Goal: Task Accomplishment & Management: Manage account settings

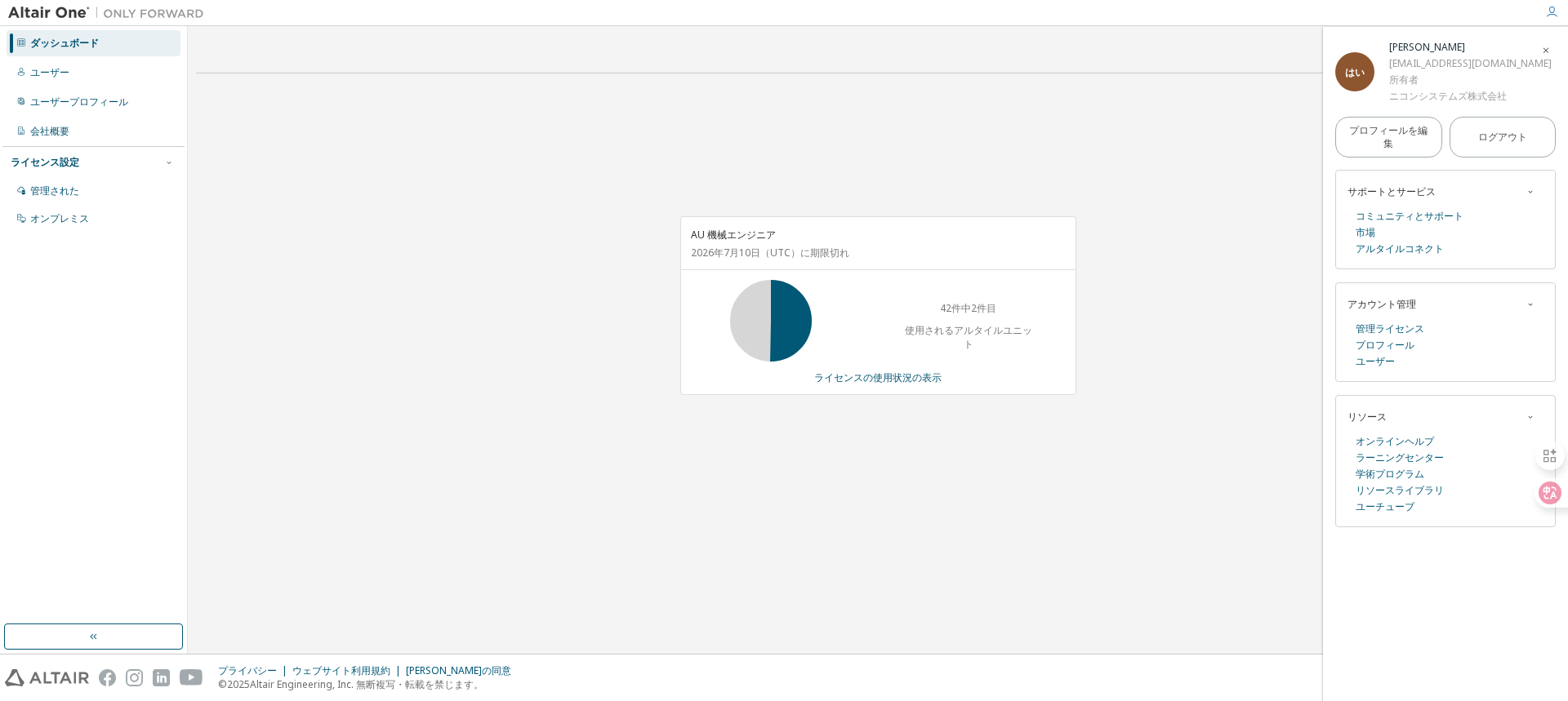
click at [788, 478] on div "AU 機械エンジニア [DATE] （UTC） に期限切れ 42件中2件目 使用されるアルタイルユニット ライセンスの使用状況の表示" at bounding box center [877, 314] width 1363 height 456
click at [791, 483] on div "AU 機械エンジニア [DATE] （UTC） に期限切れ 42件中2件目 使用されるアルタイルユニット ライセンスの使用状況の表示" at bounding box center [877, 314] width 1363 height 456
click at [852, 378] on font "ライセンスの使用状況の表示" at bounding box center [877, 378] width 128 height 14
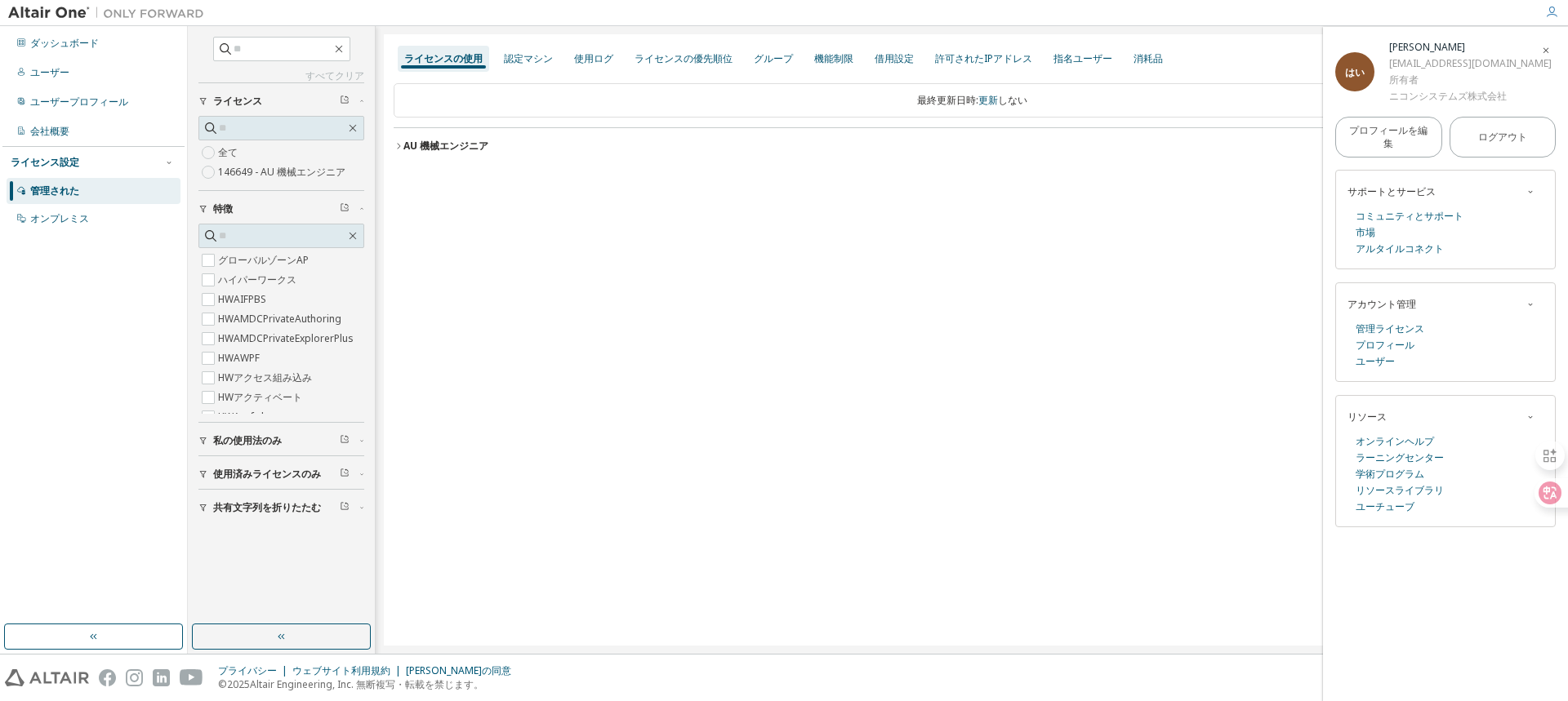
click at [397, 144] on icon "button" at bounding box center [398, 146] width 10 height 10
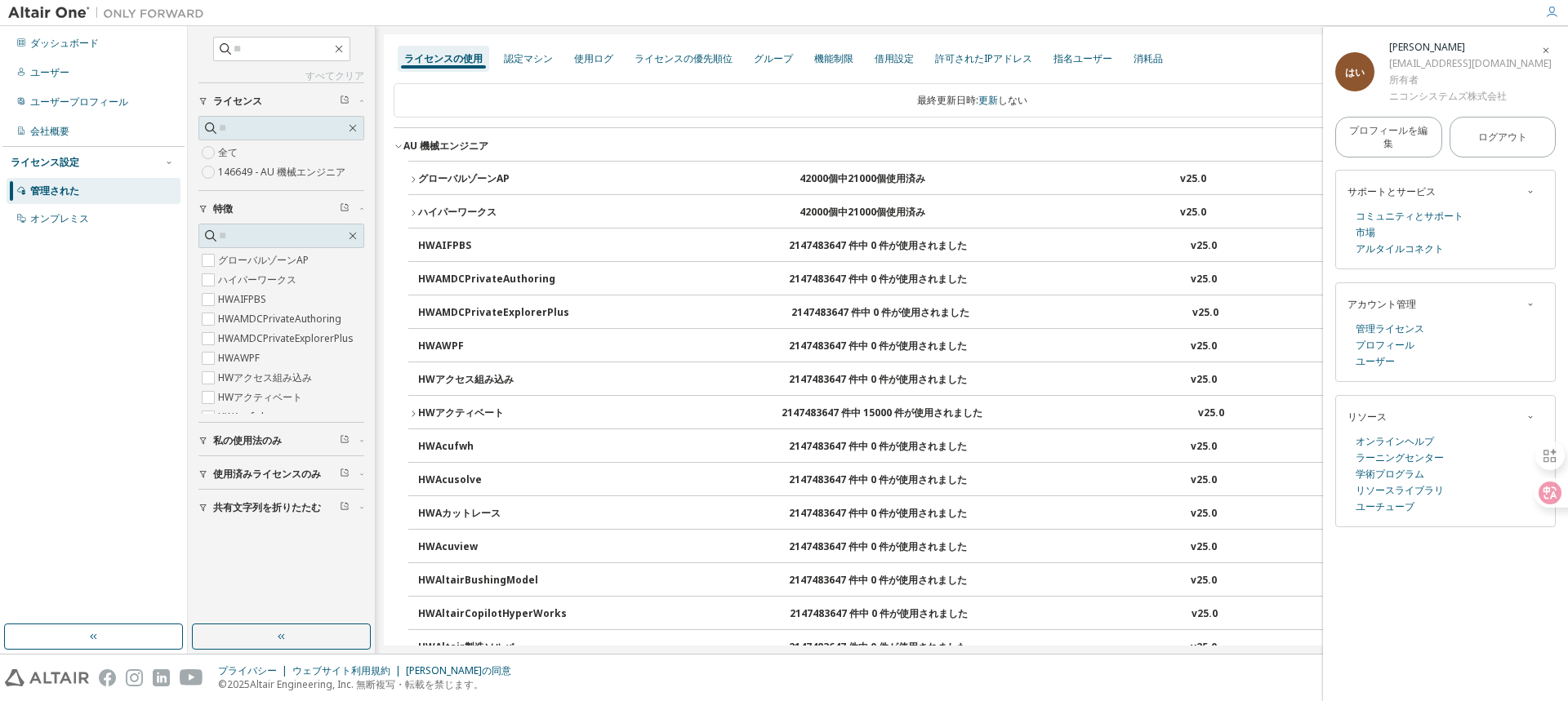
click at [416, 179] on icon "button" at bounding box center [413, 179] width 10 height 10
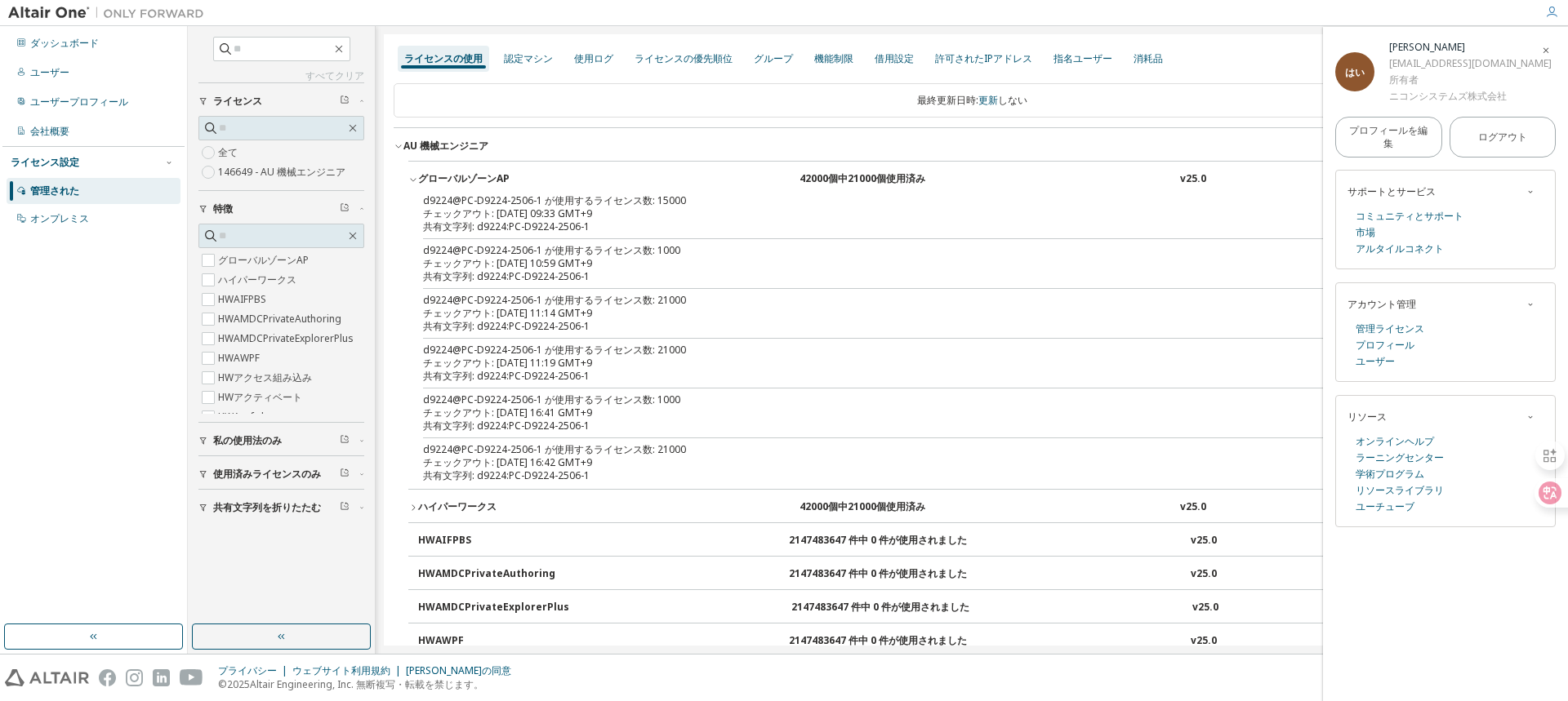
click at [396, 140] on button "AU 機械エンジニア ライセンスID: 146649" at bounding box center [971, 146] width 1156 height 36
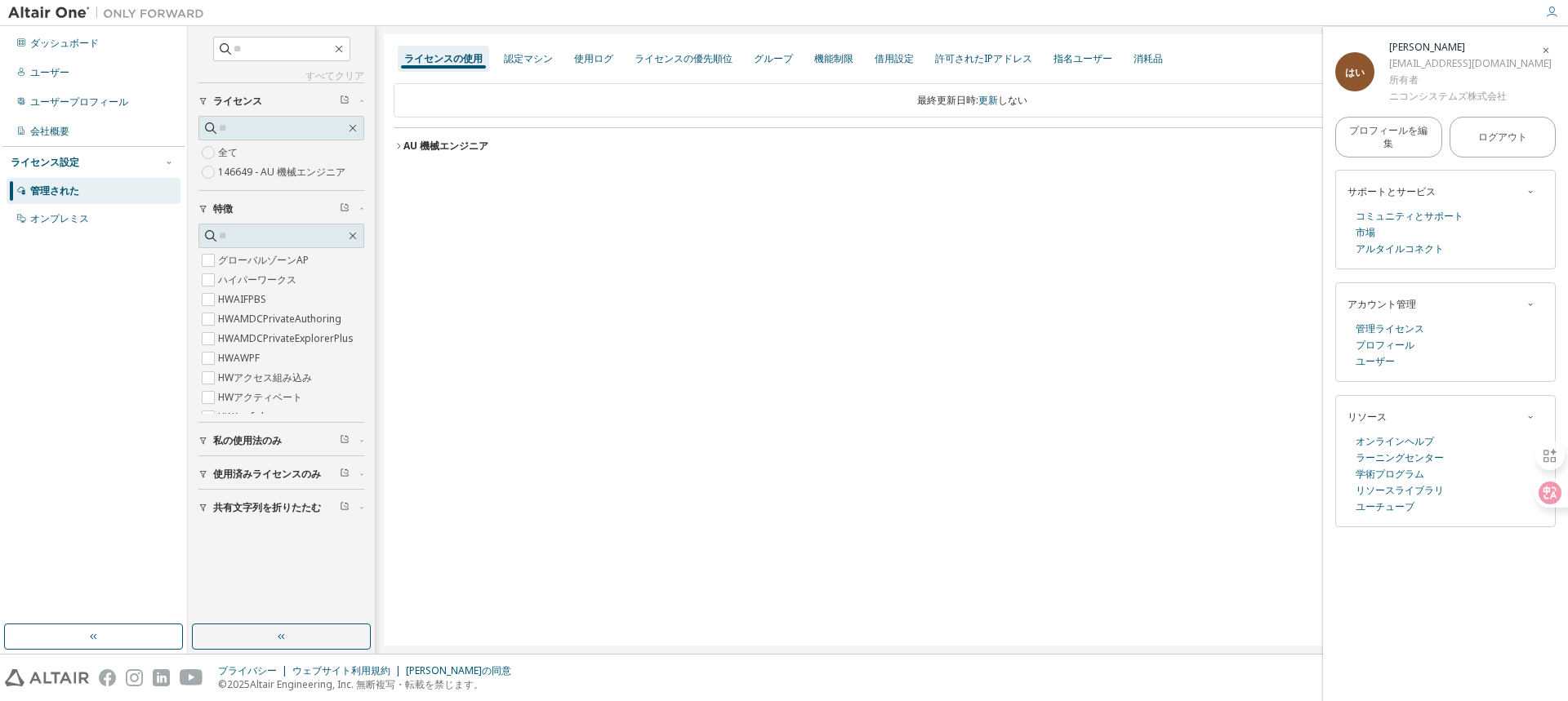
click at [543, 276] on div "ライセンスの使用 認定マシン 使用ログ ライセンスの優先順位 グループ 機能制限 借用設定 許可されたIPアドレス 指名ユーザー 消耗品 最終更新日時: 更新…" at bounding box center [971, 340] width 1176 height 611
click at [456, 149] on font "AU 機械エンジニア" at bounding box center [445, 146] width 85 height 14
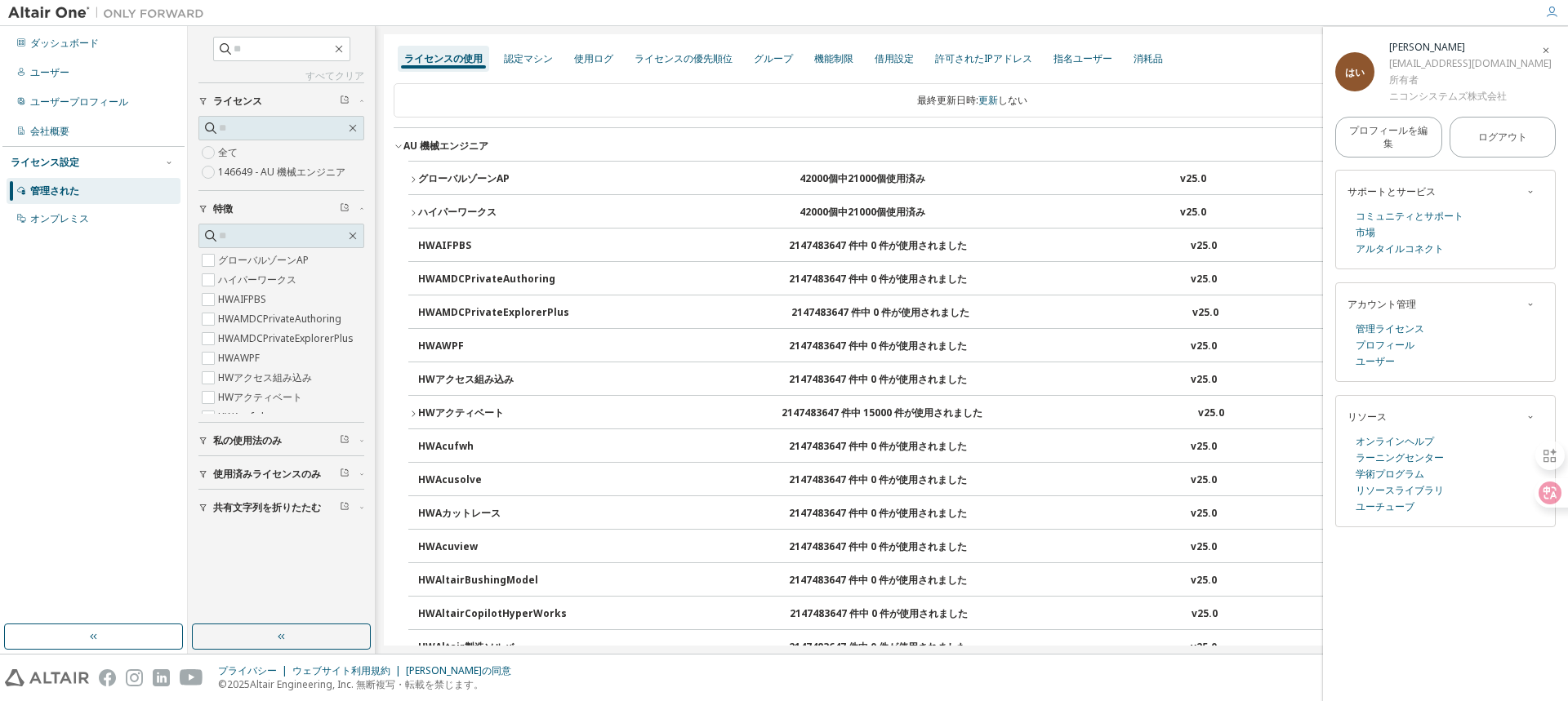
click at [456, 149] on font "AU 機械エンジニア" at bounding box center [445, 146] width 85 height 14
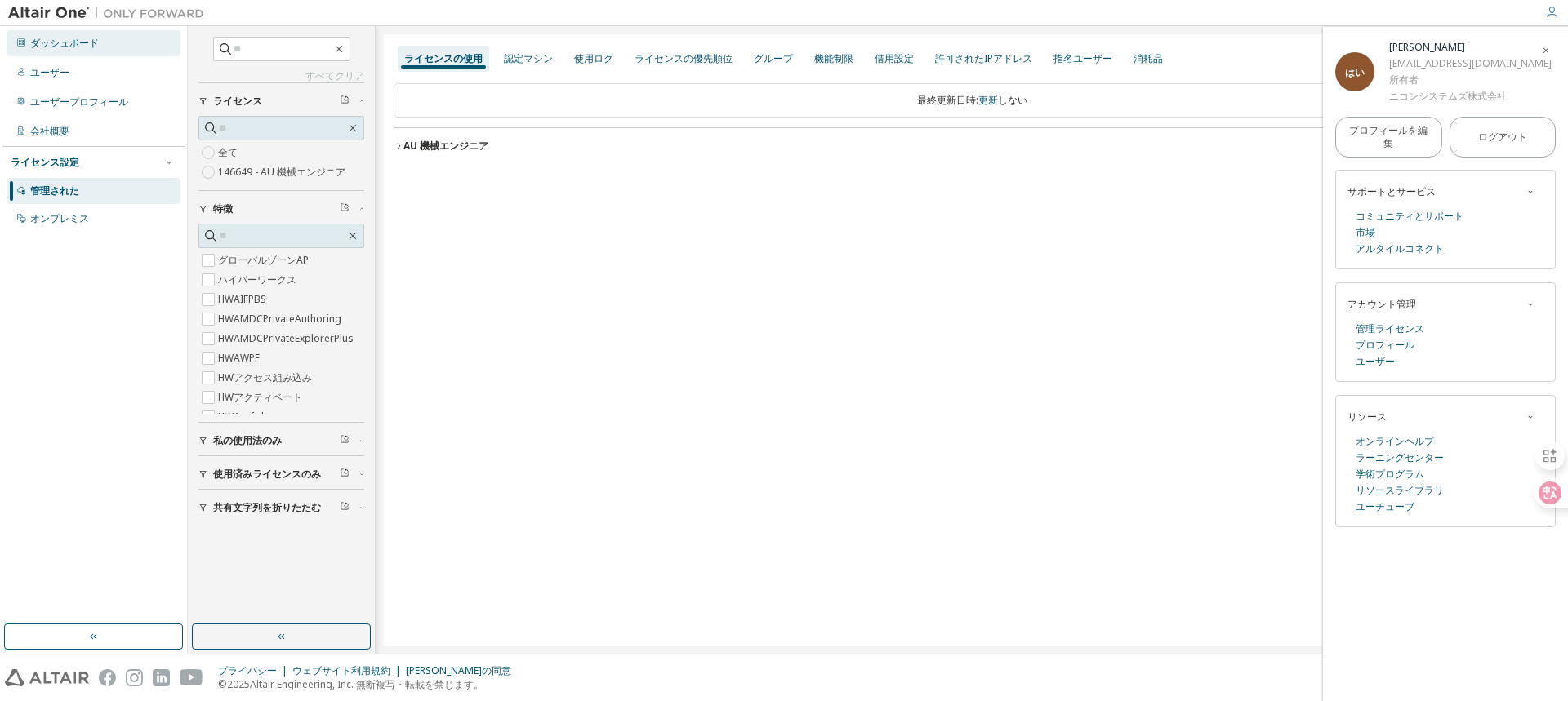
click at [120, 43] on div "ダッシュボード" at bounding box center [93, 43] width 174 height 26
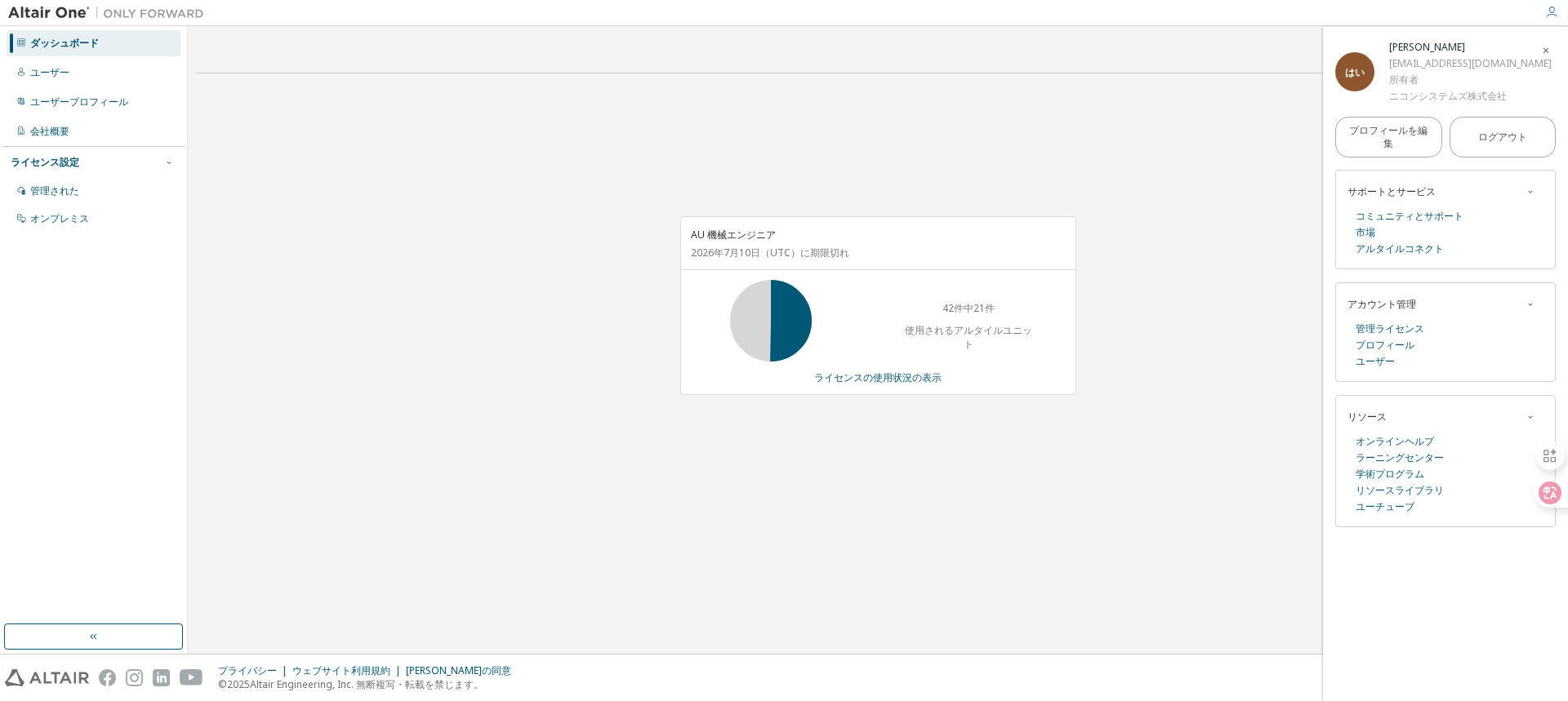
click at [572, 230] on div "AU 機械エンジニア 2026年7月10日 （UTC） に期限切れ 42件中21件 使用されるアルタイルユニット ライセンスの使用状況の表示" at bounding box center [877, 314] width 1363 height 456
click at [672, 488] on div "AU 機械エンジニア 2026年7月10日 （UTC） に期限切れ 42件中21件 使用されるアルタイルユニット ライセンスの使用状況の表示" at bounding box center [877, 314] width 1363 height 456
click at [615, 510] on div "AU 機械エンジニア 2026年7月10日 （UTC） に期限切れ 42件中21件 使用されるアルタイルユニット ライセンスの使用状況の表示" at bounding box center [877, 314] width 1363 height 456
click at [588, 314] on div "AU 機械エンジニア 2026年7月10日 （UTC） に期限切れ 42件中21件 使用されるアルタイルユニット ライセンスの使用状況の表示" at bounding box center [877, 314] width 1363 height 456
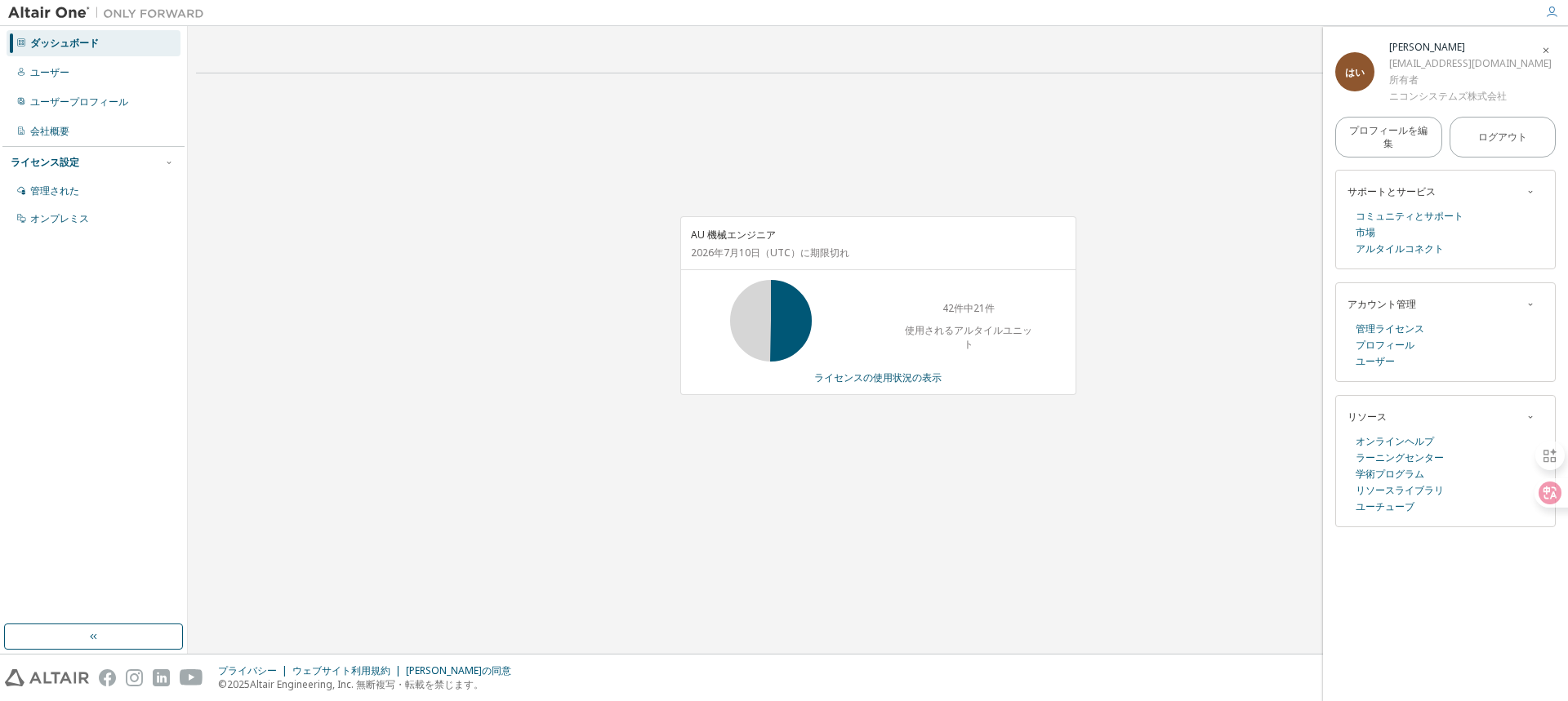
click at [930, 568] on div "営業担当者へのお問い合わせ AU 機械エンジニア [DATE] （UTC） に期限切れ 42件中21件 使用されるアルタイルユニット ライセンスの使用状況の表示" at bounding box center [877, 340] width 1363 height 611
click at [947, 515] on div "AU 機械エンジニア 2026年7月10日 （UTC） に期限切れ 42件中21件 使用されるアルタイルユニット ライセンスの使用状況の表示" at bounding box center [877, 314] width 1363 height 456
drag, startPoint x: 236, startPoint y: 121, endPoint x: 0, endPoint y: 68, distance: 241.9
click at [235, 121] on div "AU 機械エンジニア 2026年7月10日 （UTC） に期限切れ 42件中21件 使用されるアルタイルユニット ライセンスの使用状況の表示" at bounding box center [877, 314] width 1363 height 456
click at [77, 47] on font "ダッシュボード" at bounding box center [64, 43] width 68 height 14
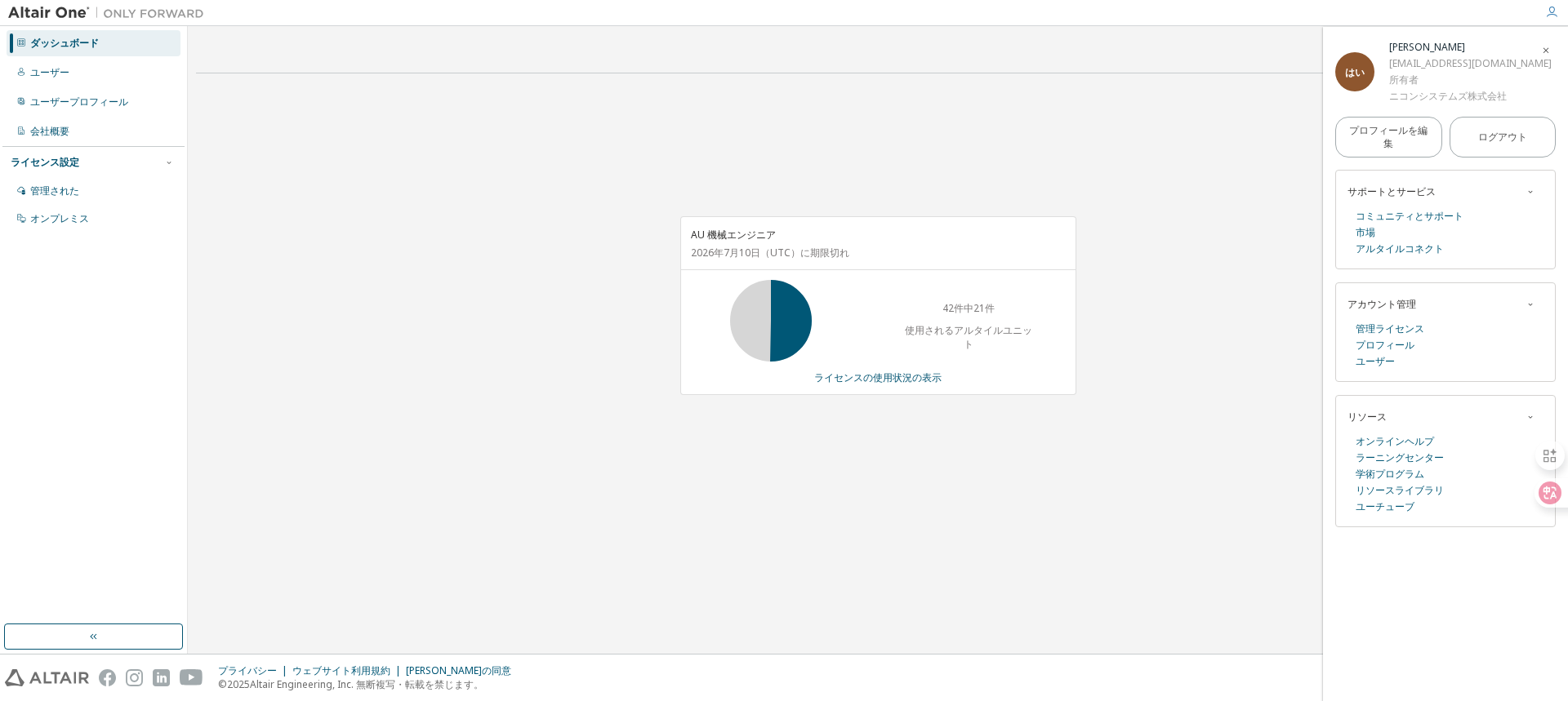
click at [510, 241] on div "AU 機械エンジニア 2026年7月10日 （UTC） に期限切れ 42件中21件 使用されるアルタイルユニット ライセンスの使用状況の表示" at bounding box center [877, 314] width 1363 height 456
click at [1142, 511] on div "AU 機械エンジニア 2026年7月10日 （UTC） に期限切れ 42件中21件 使用されるアルタイルユニット ライセンスの使用状況の表示" at bounding box center [877, 314] width 1363 height 456
